Goal: Check status: Check status

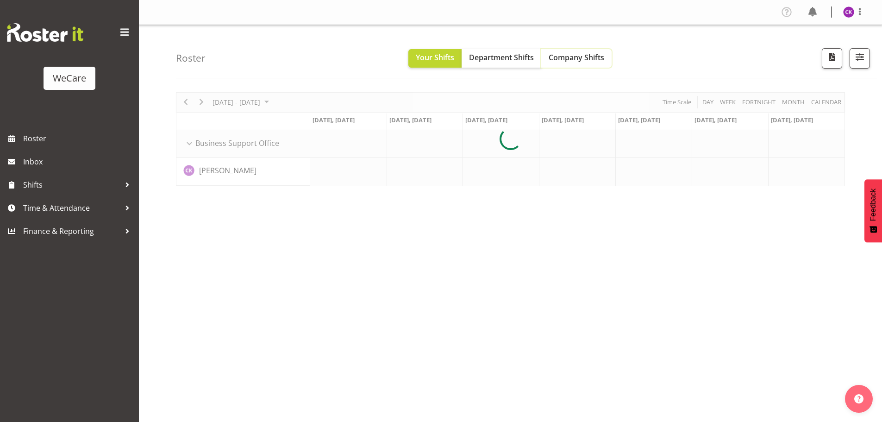
click at [570, 62] on span "Company Shifts" at bounding box center [577, 57] width 56 height 10
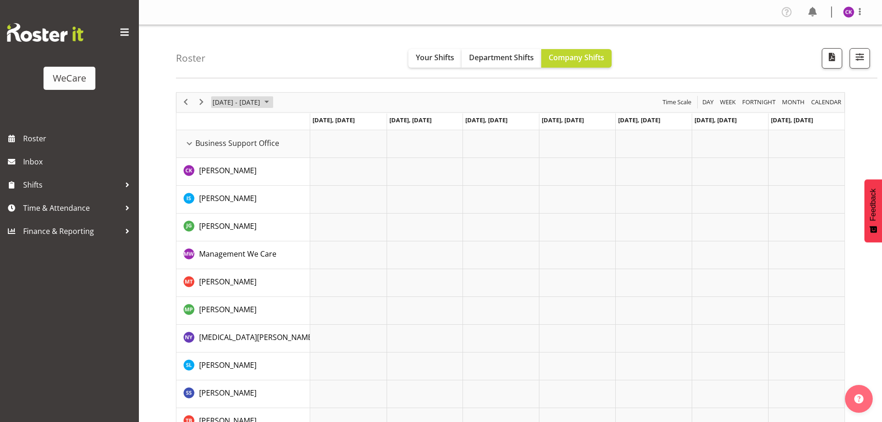
drag, startPoint x: 236, startPoint y: 105, endPoint x: 264, endPoint y: 111, distance: 28.8
click at [236, 105] on span "[DATE] - [DATE]" at bounding box center [237, 102] width 50 height 12
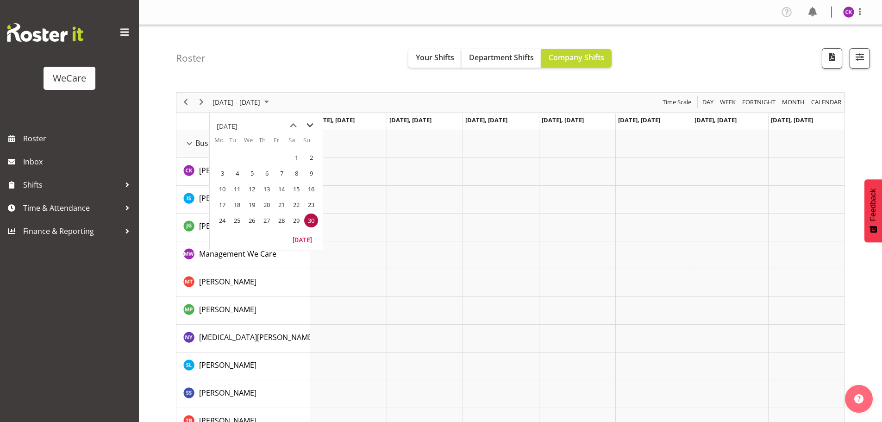
click at [314, 125] on span "next month" at bounding box center [310, 125] width 16 height 17
click at [314, 126] on span "next month" at bounding box center [310, 125] width 16 height 17
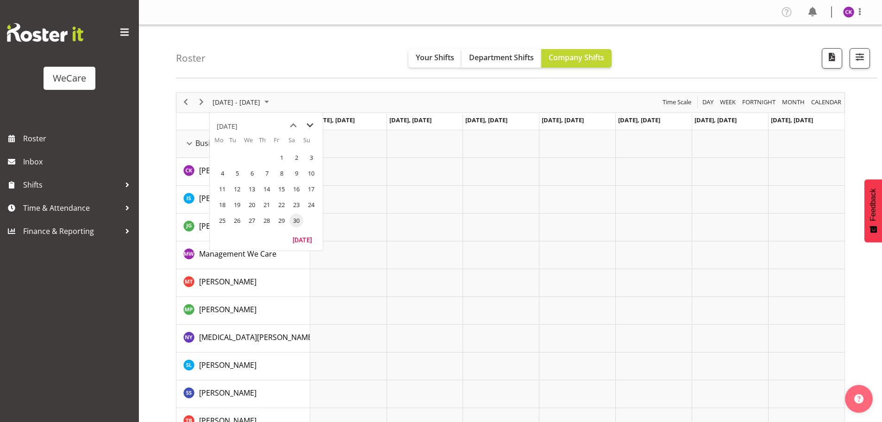
click at [314, 126] on span "next month" at bounding box center [310, 125] width 16 height 17
click at [313, 126] on span "next month" at bounding box center [310, 125] width 16 height 17
click at [312, 126] on span "next month" at bounding box center [310, 125] width 16 height 17
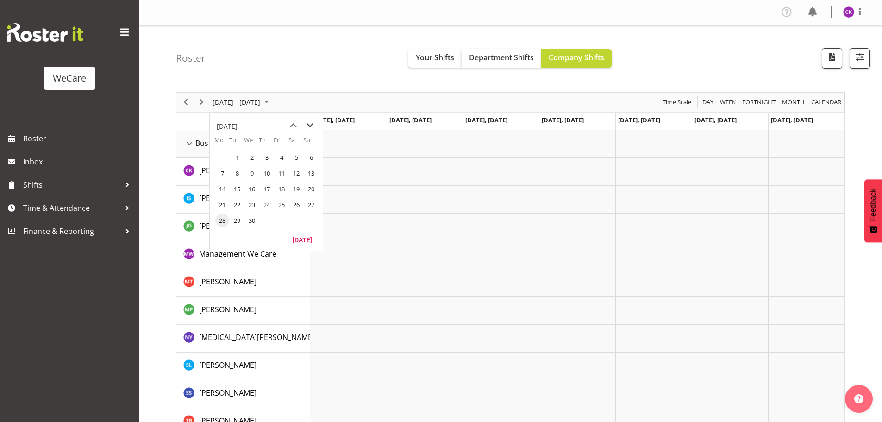
click at [312, 126] on span "next month" at bounding box center [310, 125] width 16 height 17
click at [310, 126] on span "next month" at bounding box center [310, 125] width 16 height 17
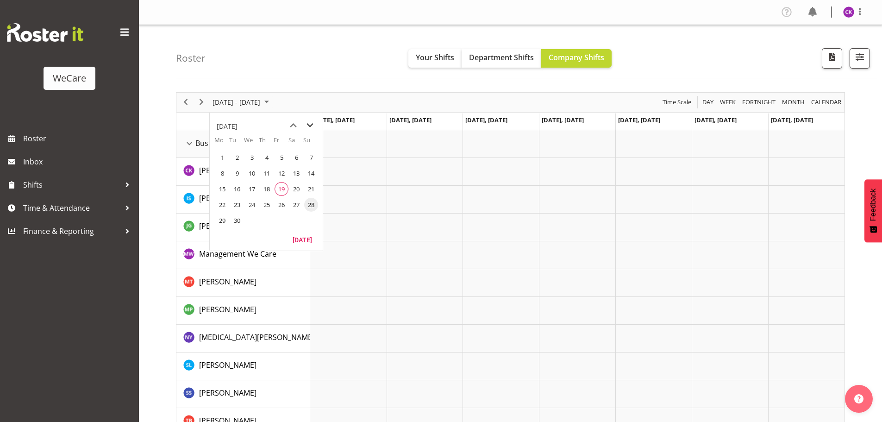
click at [310, 126] on span "next month" at bounding box center [310, 125] width 16 height 17
click at [292, 127] on span "previous month" at bounding box center [293, 125] width 16 height 17
click at [285, 192] on span "19" at bounding box center [282, 189] width 14 height 14
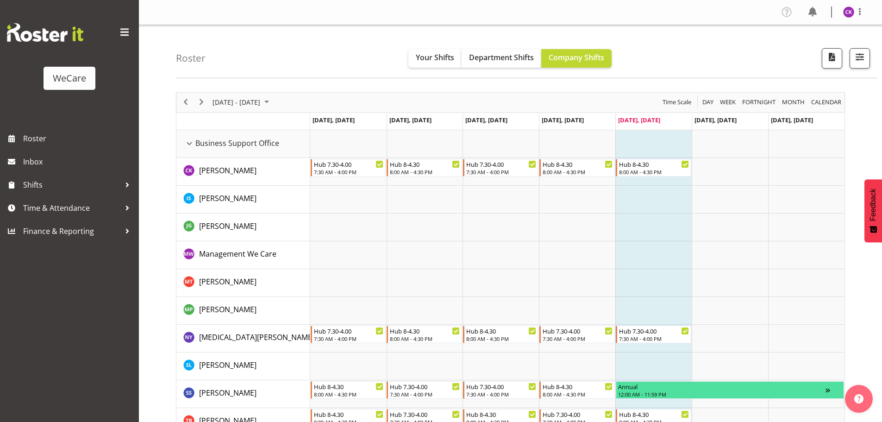
scroll to position [46, 0]
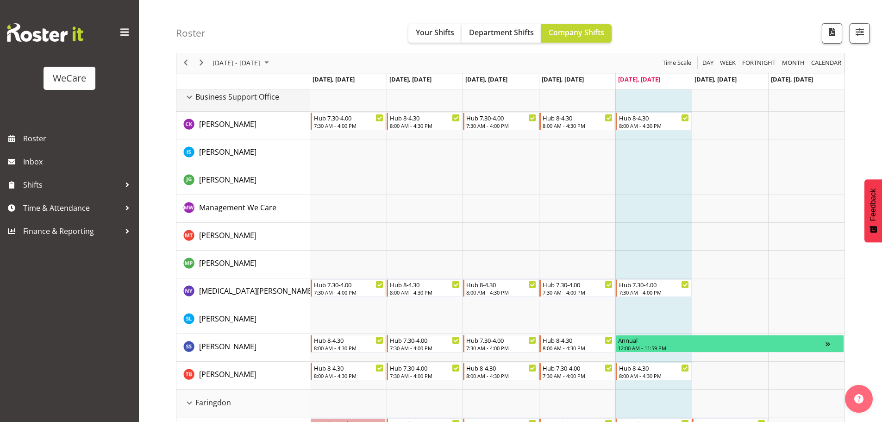
click at [191, 100] on div "Business Support Office resource" at bounding box center [189, 97] width 12 height 12
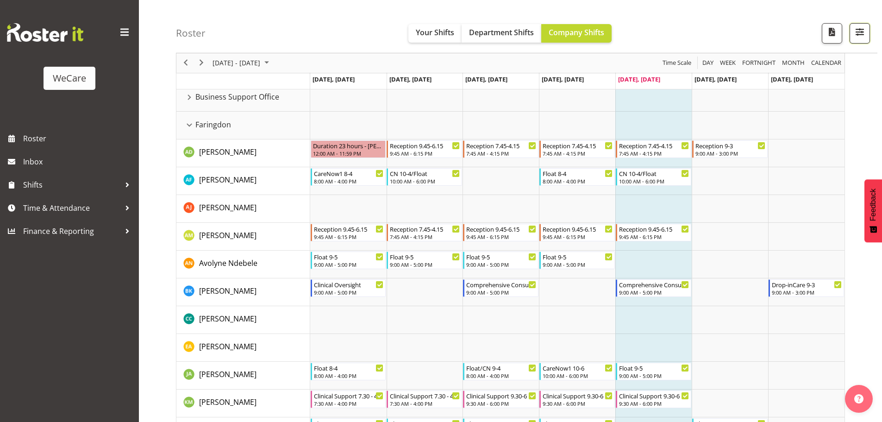
click at [863, 34] on span "button" at bounding box center [860, 32] width 12 height 12
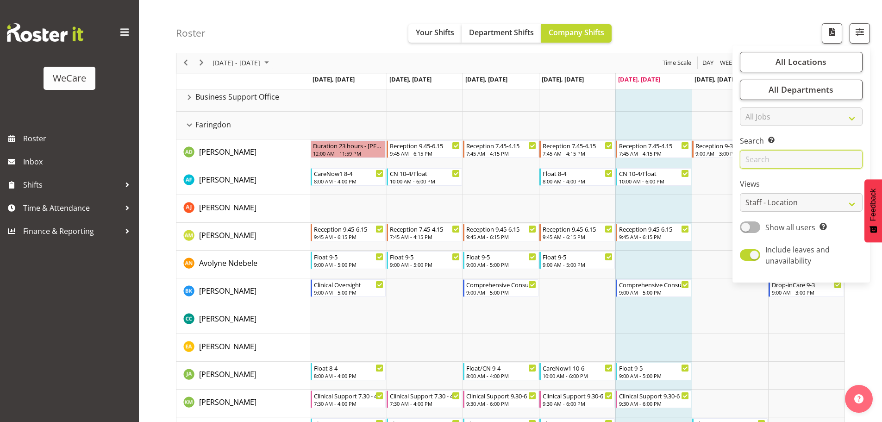
click at [766, 157] on input "text" at bounding box center [801, 160] width 123 height 19
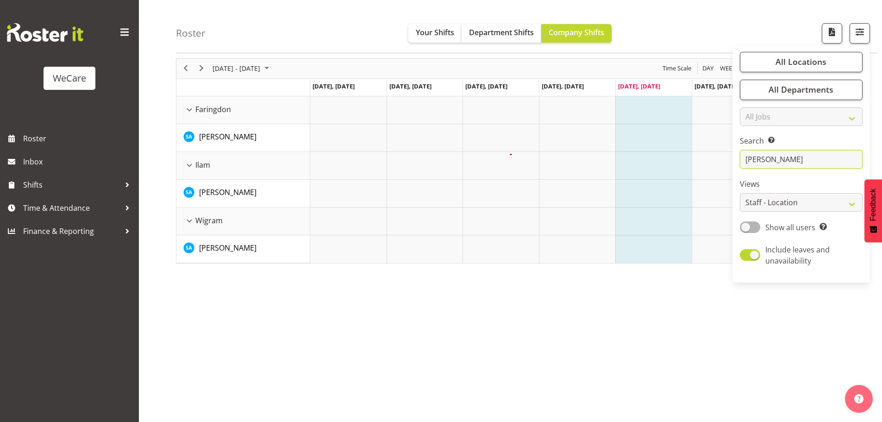
scroll to position [34, 0]
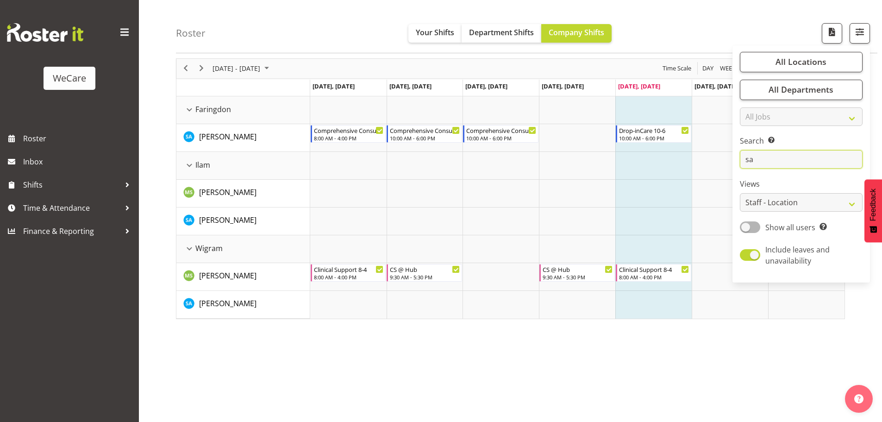
type input "s"
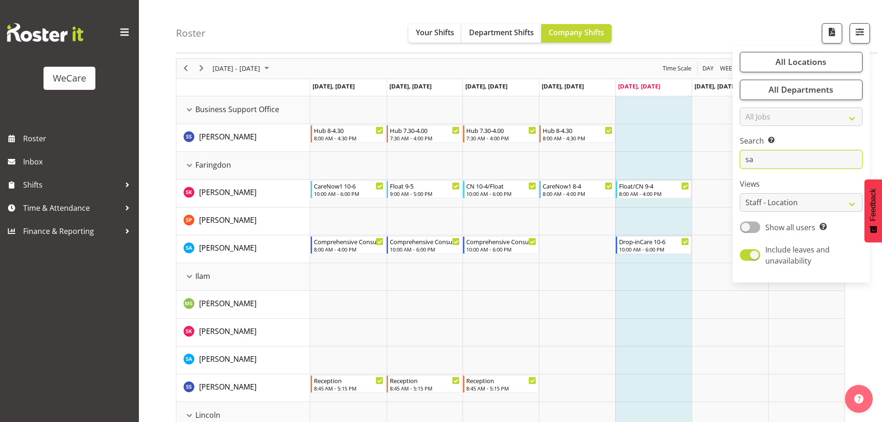
type input "s"
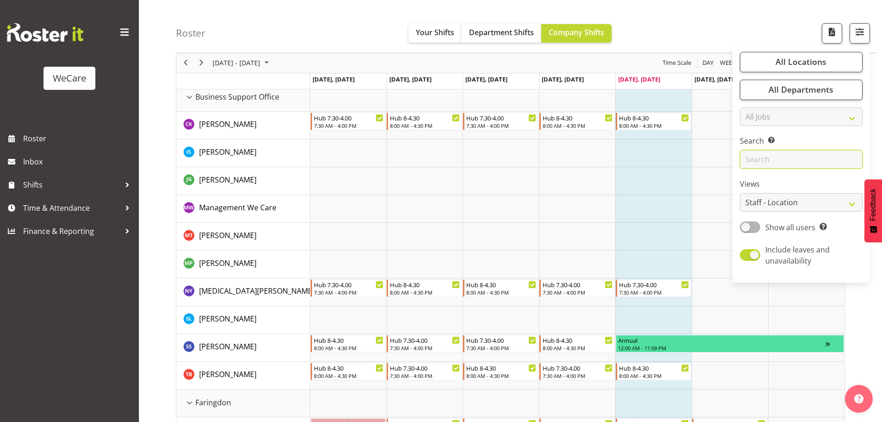
click at [774, 168] on input "text" at bounding box center [801, 160] width 123 height 19
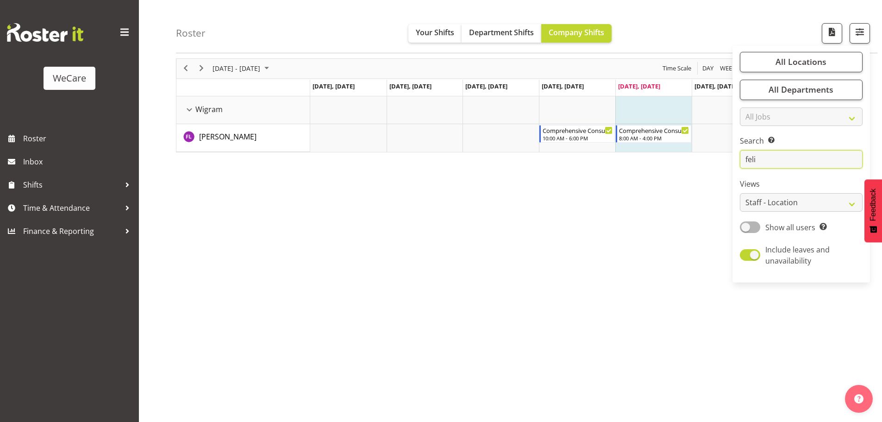
scroll to position [34, 0]
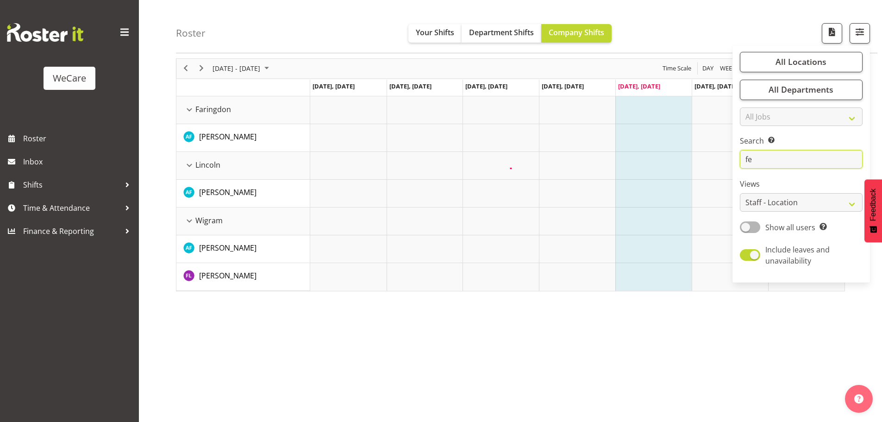
type input "f"
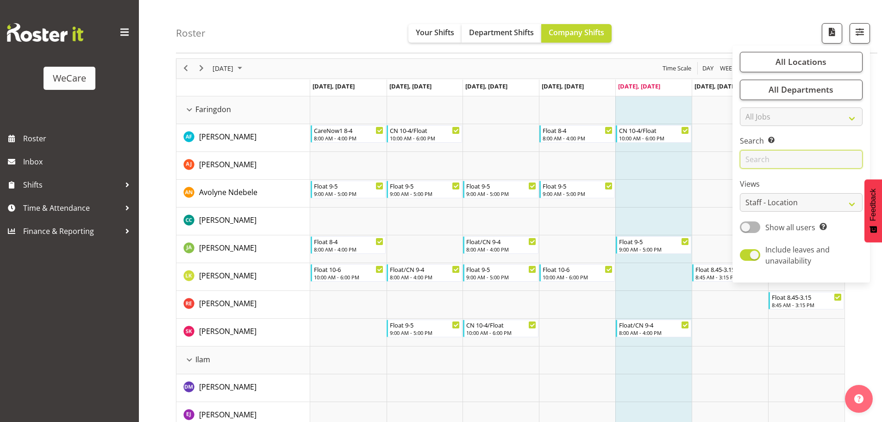
scroll to position [46, 0]
